Goal: Task Accomplishment & Management: Use online tool/utility

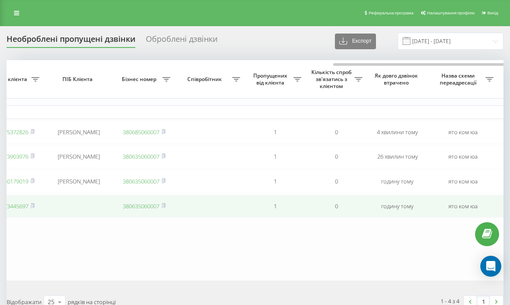
scroll to position [0, 376]
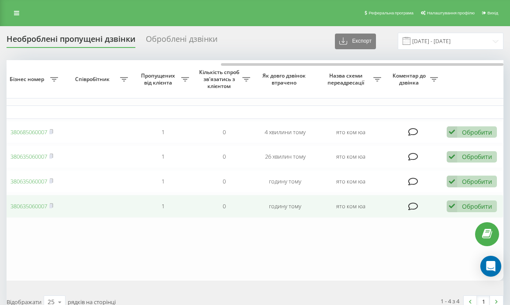
click at [465, 211] on div "Обробити" at bounding box center [477, 206] width 30 height 8
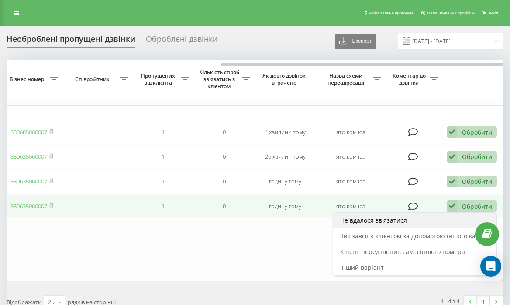
click at [402, 218] on div "Не вдалося зв'язатися" at bounding box center [414, 221] width 163 height 16
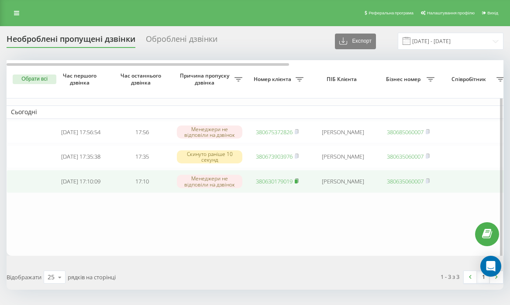
click at [298, 183] on icon at bounding box center [296, 181] width 3 height 4
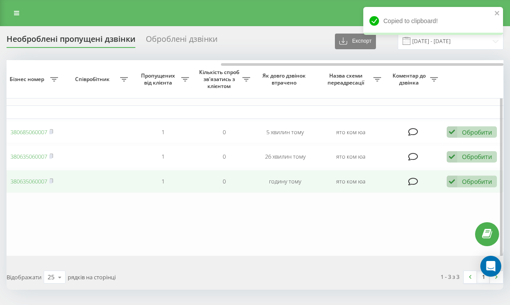
click at [474, 185] on div "Обробити" at bounding box center [477, 182] width 30 height 8
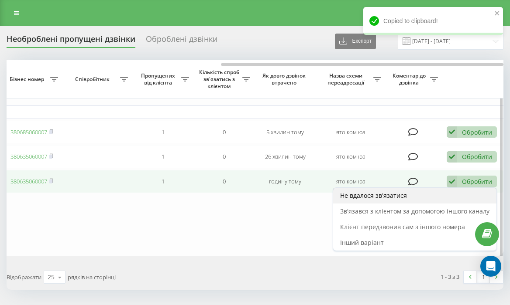
click at [373, 200] on span "Не вдалося зв'язатися" at bounding box center [373, 196] width 67 height 8
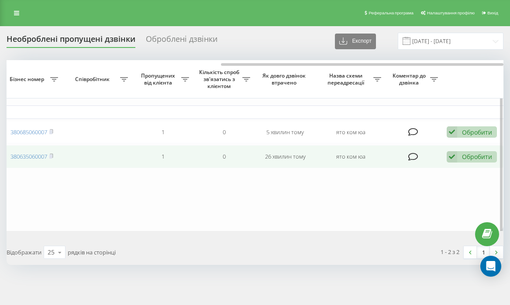
click at [473, 160] on div "Обробити" at bounding box center [477, 157] width 30 height 8
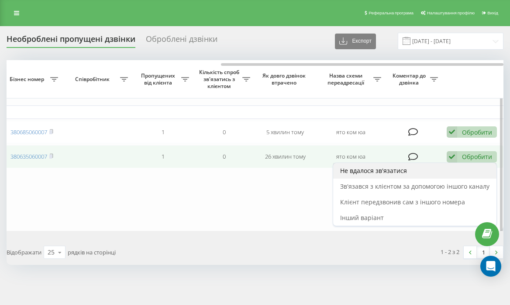
click at [422, 165] on div "Не вдалося зв'язатися" at bounding box center [414, 171] width 163 height 16
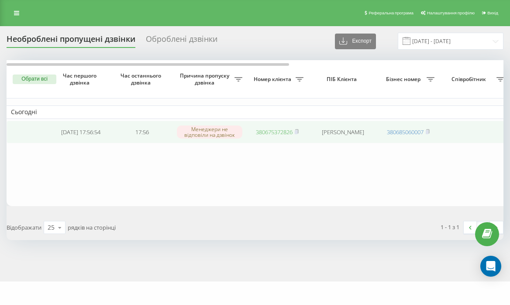
click at [271, 136] on link "380675372826" at bounding box center [274, 132] width 37 height 8
click at [274, 132] on link "380675372826" at bounding box center [274, 132] width 37 height 8
